Goal: Check status: Check status

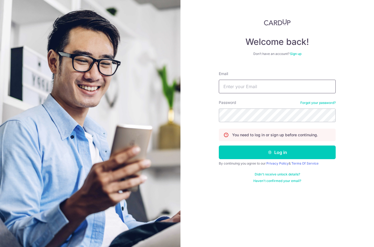
click at [266, 86] on input "Email" at bounding box center [277, 87] width 117 height 14
type input "[EMAIL_ADDRESS][DOMAIN_NAME]"
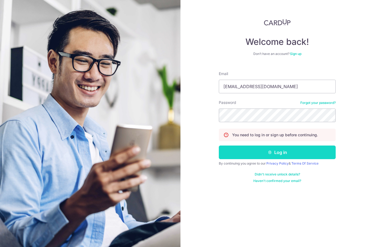
click at [239, 149] on button "Log in" at bounding box center [277, 152] width 117 height 14
click at [254, 148] on button "Log in" at bounding box center [277, 152] width 117 height 14
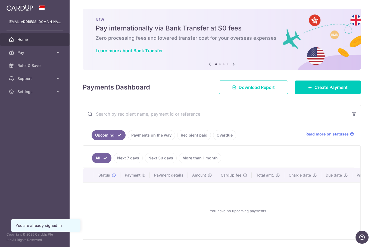
click at [157, 135] on link "Payments on the way" at bounding box center [151, 135] width 47 height 10
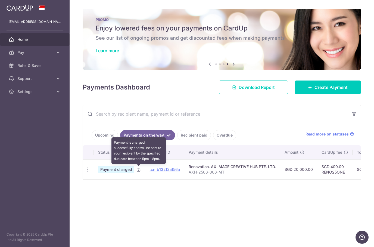
click at [141, 169] on icon at bounding box center [138, 170] width 4 height 4
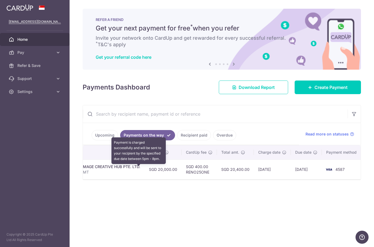
scroll to position [0, 135]
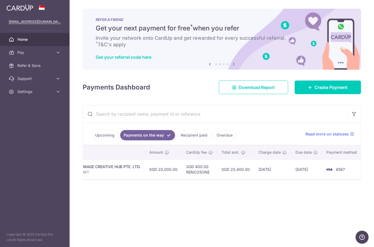
click at [336, 170] on span "4587" at bounding box center [339, 169] width 9 height 5
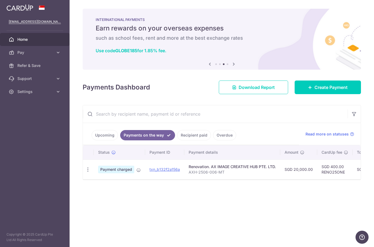
scroll to position [0, 0]
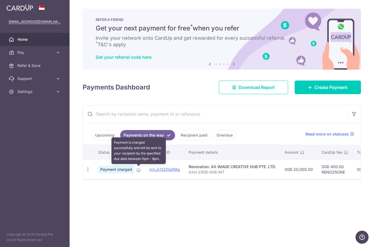
click at [137, 170] on icon at bounding box center [138, 170] width 4 height 4
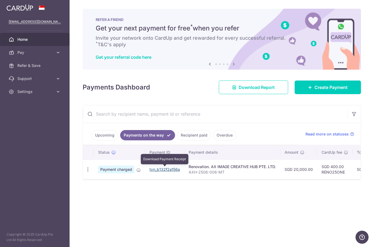
click at [176, 167] on link "txn_b132f2a156a" at bounding box center [164, 169] width 30 height 5
